Goal: Browse casually: Explore the website without a specific task or goal

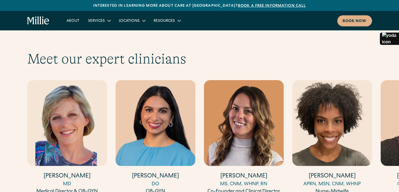
scroll to position [1466, 0]
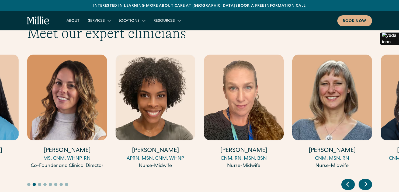
scroll to position [1490, 0]
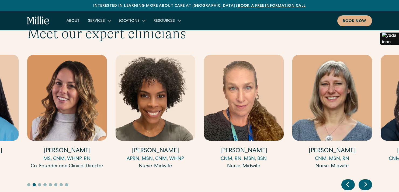
click at [368, 181] on icon "Next slide" at bounding box center [366, 185] width 8 height 8
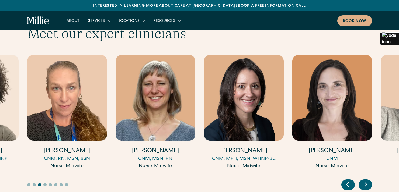
click at [368, 181] on icon "Next slide" at bounding box center [366, 185] width 8 height 8
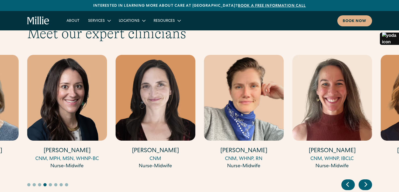
click at [369, 181] on icon "Next slide" at bounding box center [366, 185] width 8 height 8
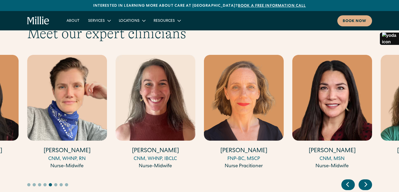
click at [369, 181] on icon "Next slide" at bounding box center [366, 185] width 8 height 8
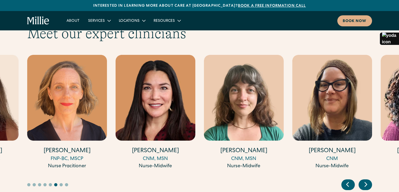
click at [369, 181] on icon "Next slide" at bounding box center [366, 185] width 8 height 8
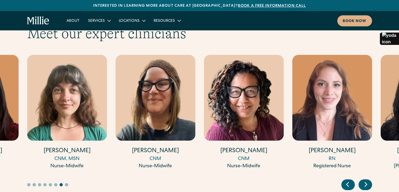
click at [369, 181] on icon "Next slide" at bounding box center [366, 185] width 8 height 8
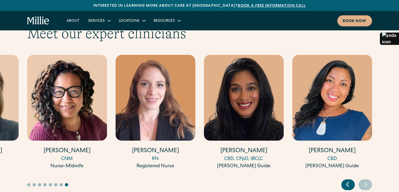
click at [369, 181] on icon "Next slide" at bounding box center [366, 185] width 8 height 8
click at [349, 181] on icon "Previous slide" at bounding box center [348, 185] width 8 height 8
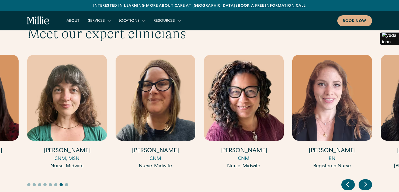
click at [349, 181] on icon "Previous slide" at bounding box center [348, 185] width 8 height 8
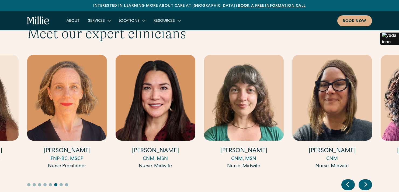
click at [349, 181] on icon "Previous slide" at bounding box center [348, 185] width 8 height 8
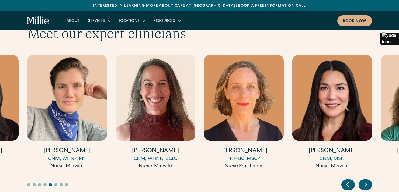
click at [349, 181] on icon "Previous slide" at bounding box center [348, 185] width 8 height 8
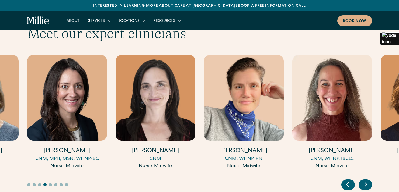
click at [349, 181] on icon "Previous slide" at bounding box center [348, 185] width 8 height 8
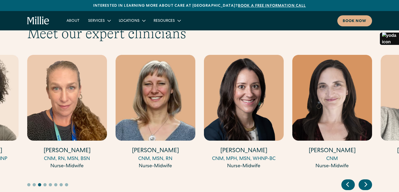
click at [349, 181] on icon "Previous slide" at bounding box center [348, 185] width 8 height 8
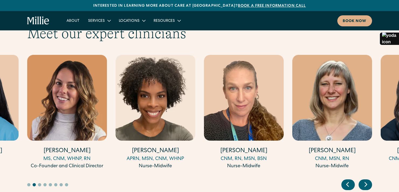
click at [364, 181] on icon "Next slide" at bounding box center [366, 185] width 8 height 8
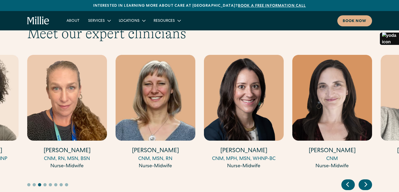
click at [364, 181] on icon "Next slide" at bounding box center [366, 185] width 8 height 8
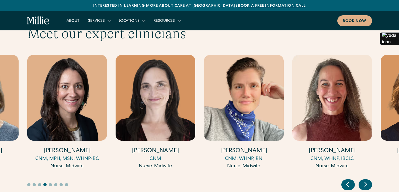
click at [364, 181] on icon "Next slide" at bounding box center [366, 185] width 8 height 8
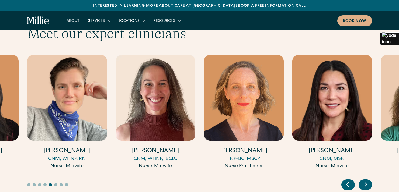
click at [346, 181] on icon "Previous slide" at bounding box center [348, 185] width 8 height 8
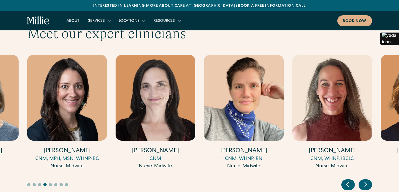
click at [346, 181] on icon "Previous slide" at bounding box center [348, 185] width 8 height 8
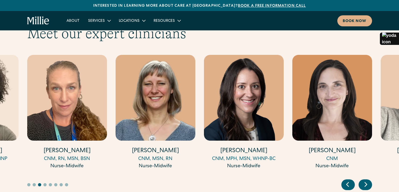
click at [346, 181] on icon "Previous slide" at bounding box center [348, 185] width 8 height 8
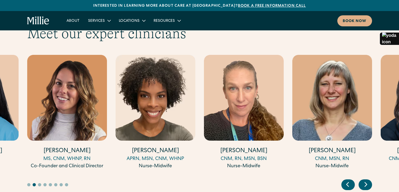
click at [346, 181] on icon "Previous slide" at bounding box center [348, 185] width 8 height 8
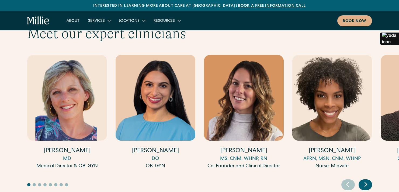
click at [346, 181] on icon "Previous slide" at bounding box center [348, 185] width 8 height 8
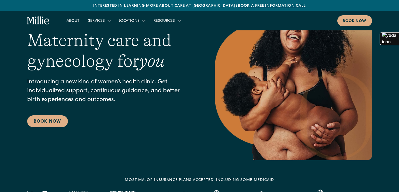
scroll to position [0, 0]
